Goal: Task Accomplishment & Management: Understand process/instructions

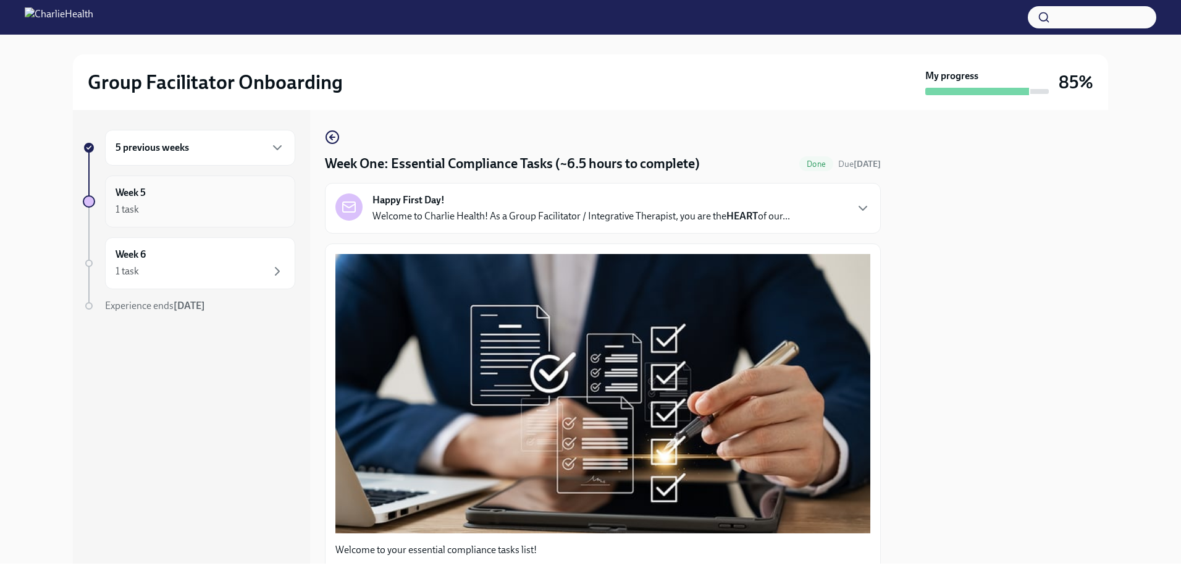
click at [135, 209] on div "1 task" at bounding box center [126, 210] width 23 height 14
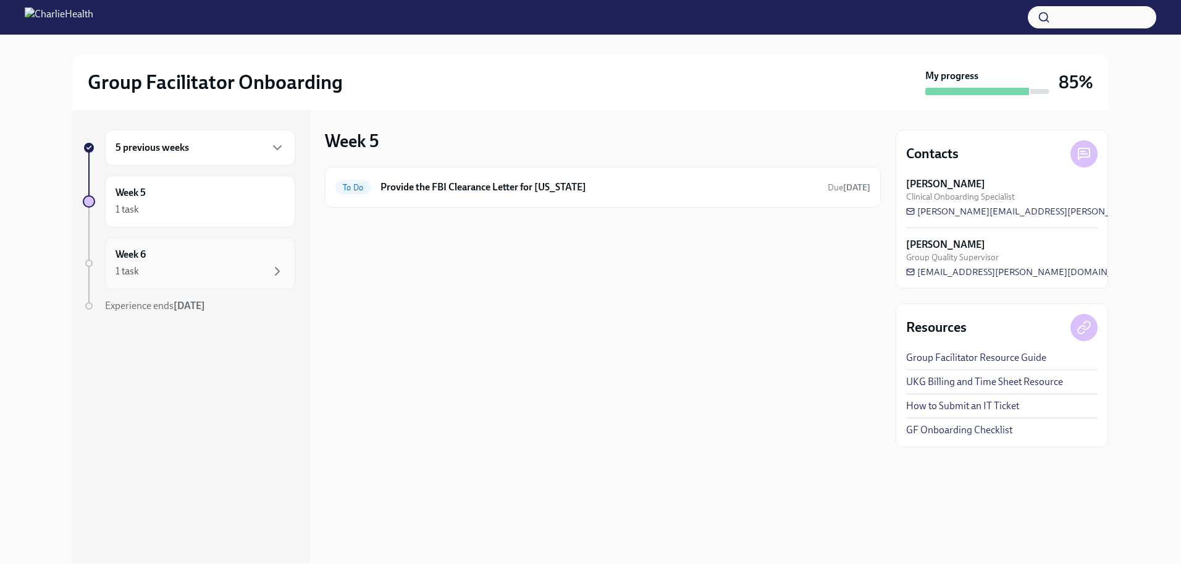
click at [199, 259] on div "Week 6 1 task" at bounding box center [199, 263] width 169 height 31
click at [153, 143] on h6 "5 previous weeks" at bounding box center [151, 148] width 73 height 14
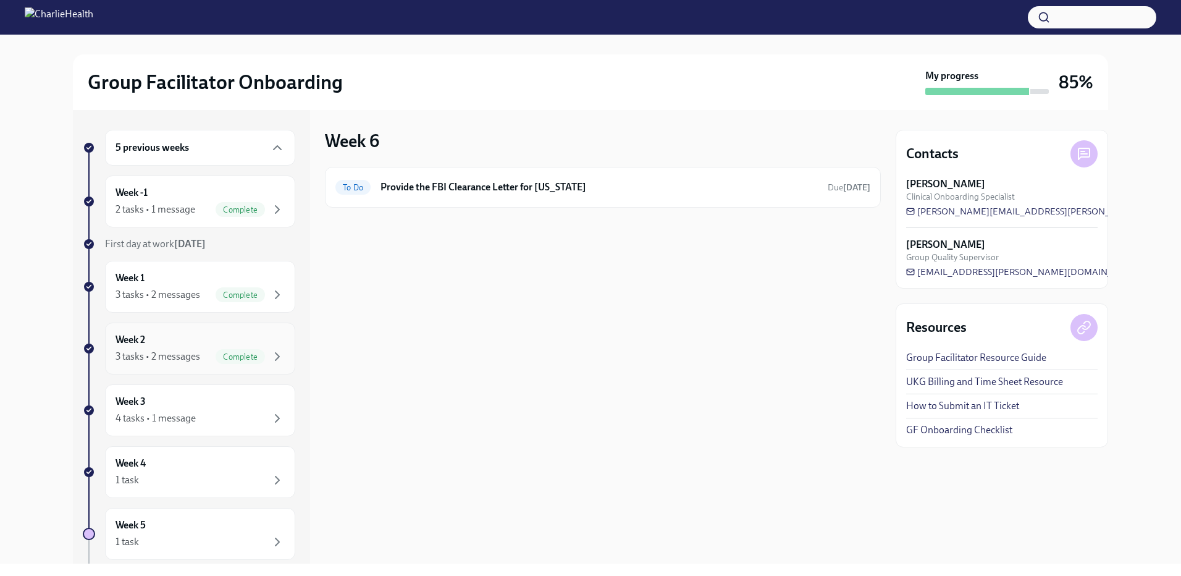
click at [171, 355] on div "3 tasks • 2 messages" at bounding box center [157, 357] width 85 height 14
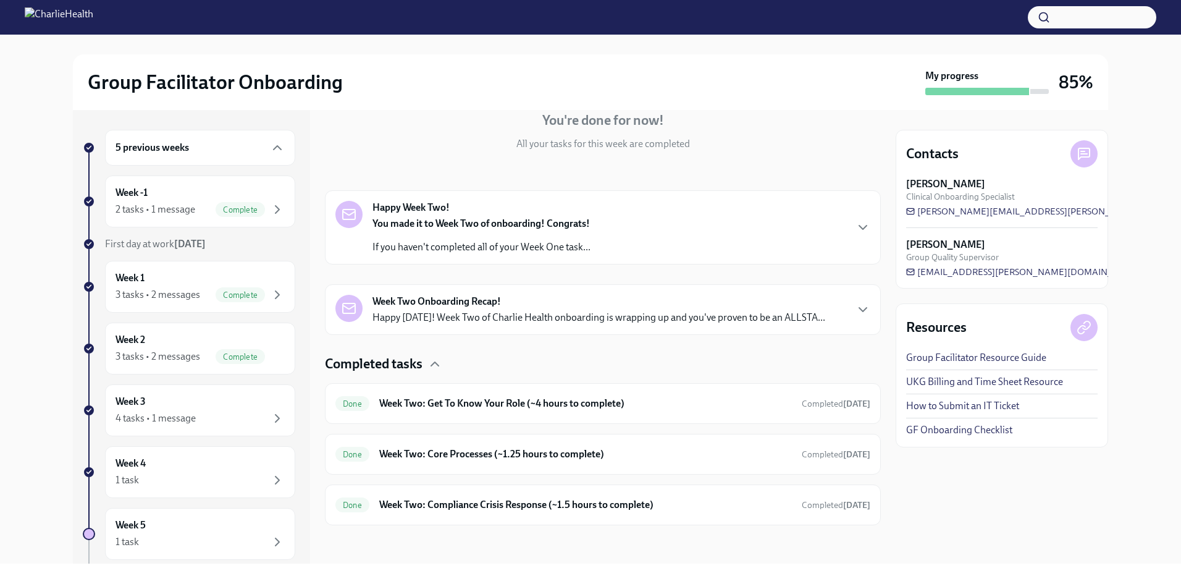
scroll to position [125, 0]
click at [587, 387] on div "Done Week Two: Get To Know Your Role (~4 hours to complete) Completed [DATE]" at bounding box center [603, 402] width 556 height 41
click at [565, 403] on h6 "Week Two: Get To Know Your Role (~4 hours to complete)" at bounding box center [585, 402] width 413 height 14
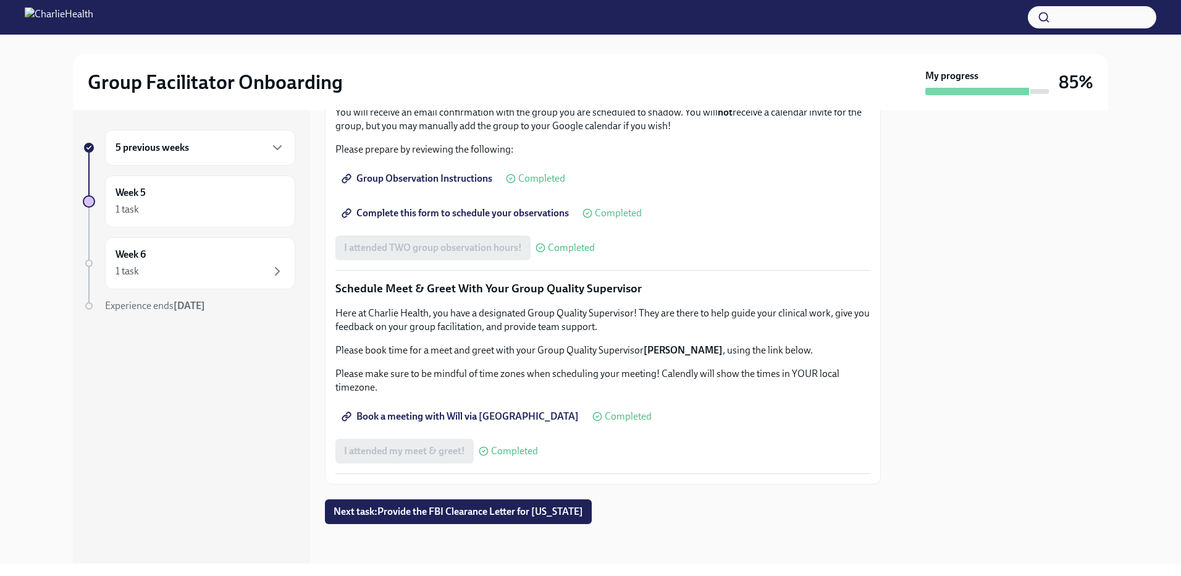
scroll to position [1106, 0]
click at [148, 149] on h6 "5 previous weeks" at bounding box center [151, 148] width 73 height 14
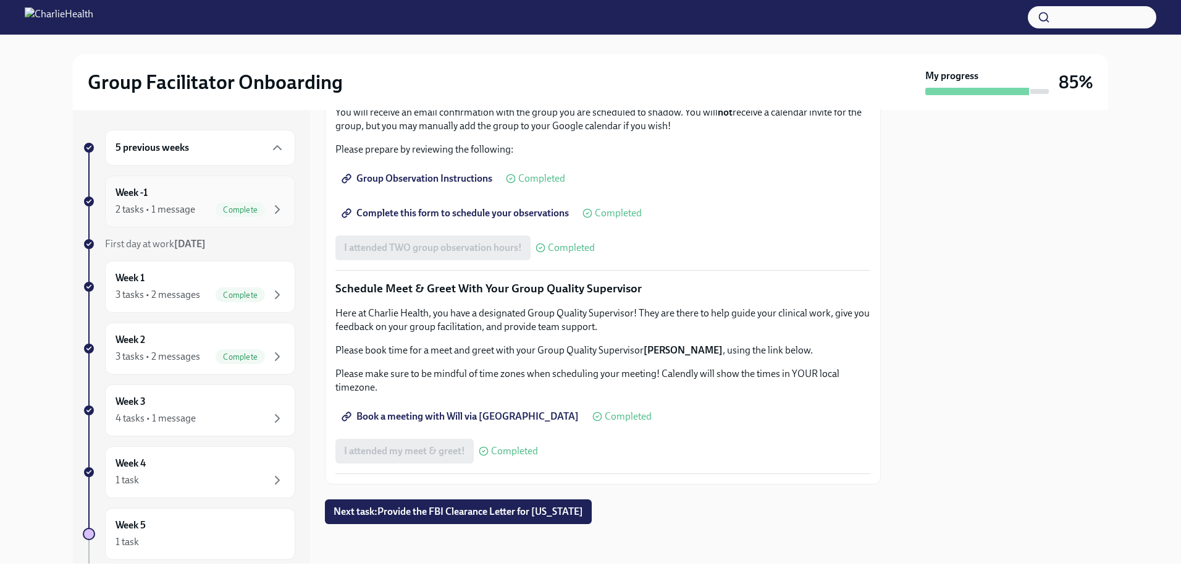
click at [138, 197] on h6 "Week -1" at bounding box center [131, 193] width 32 height 14
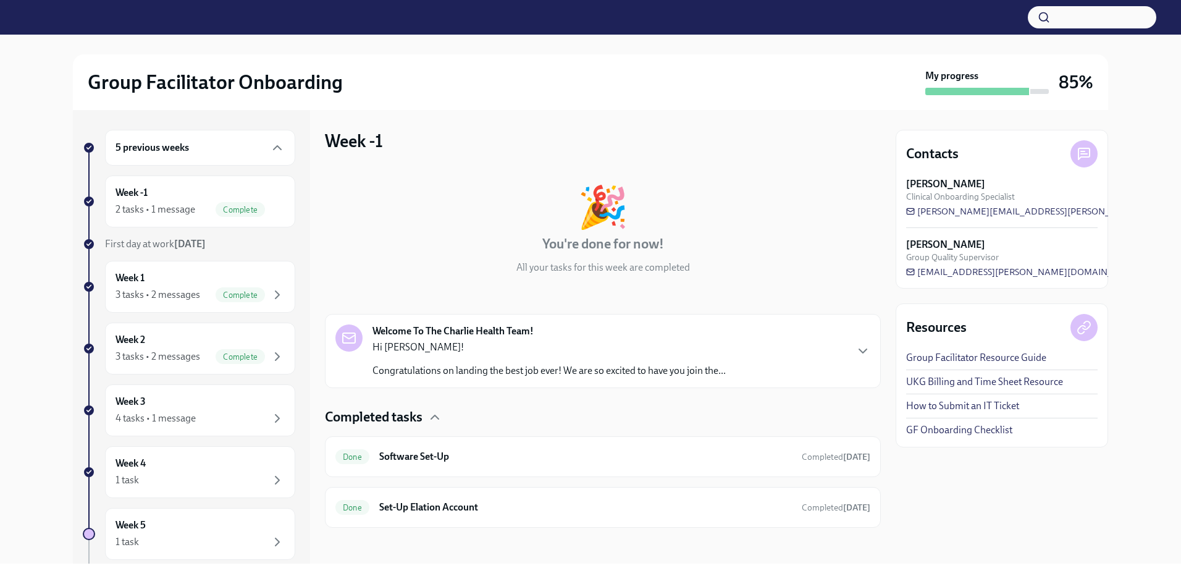
scroll to position [4, 0]
